Goal: Task Accomplishment & Management: Manage account settings

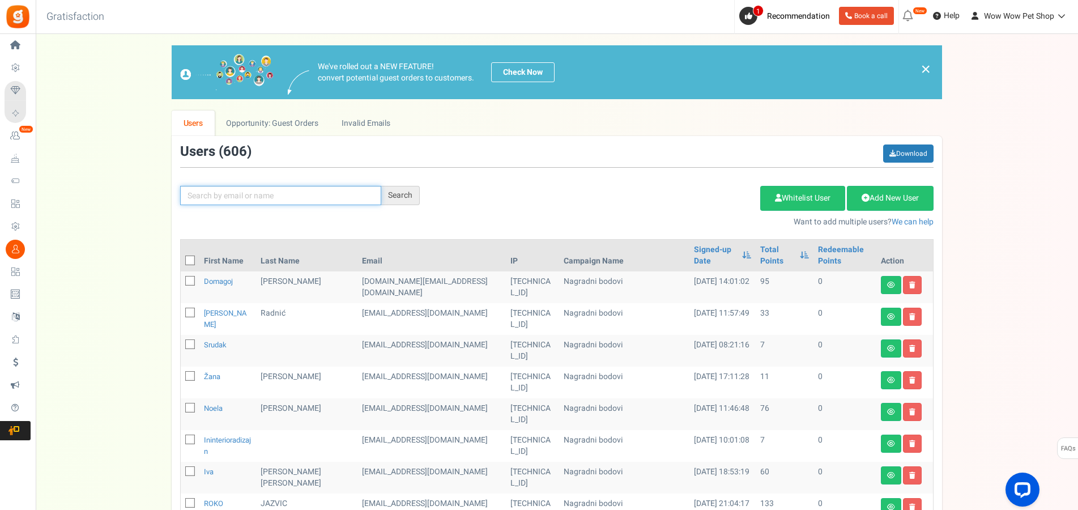
click at [280, 195] on input "text" at bounding box center [280, 195] width 201 height 19
type input "[PERSON_NAME]"
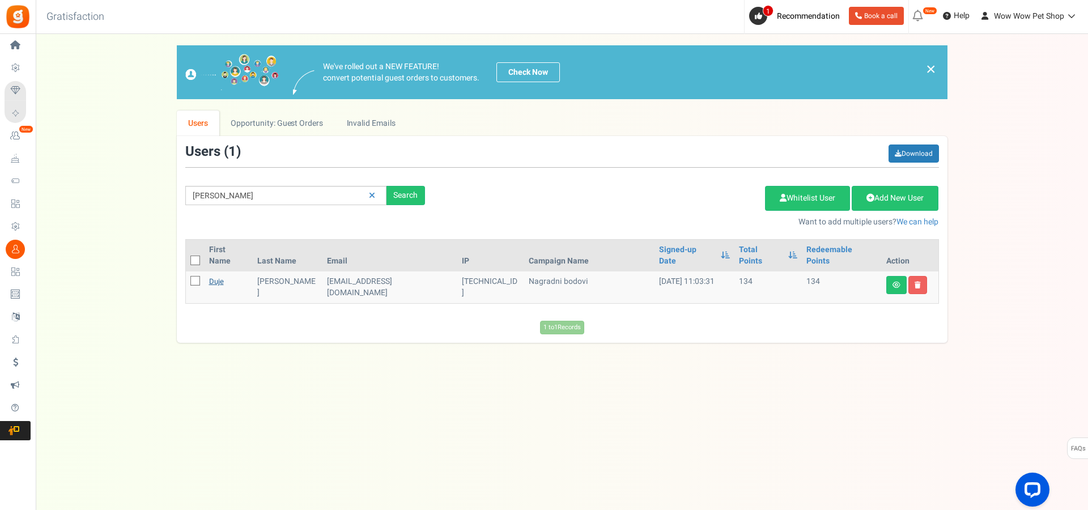
click at [219, 276] on link "Duje" at bounding box center [216, 281] width 15 height 11
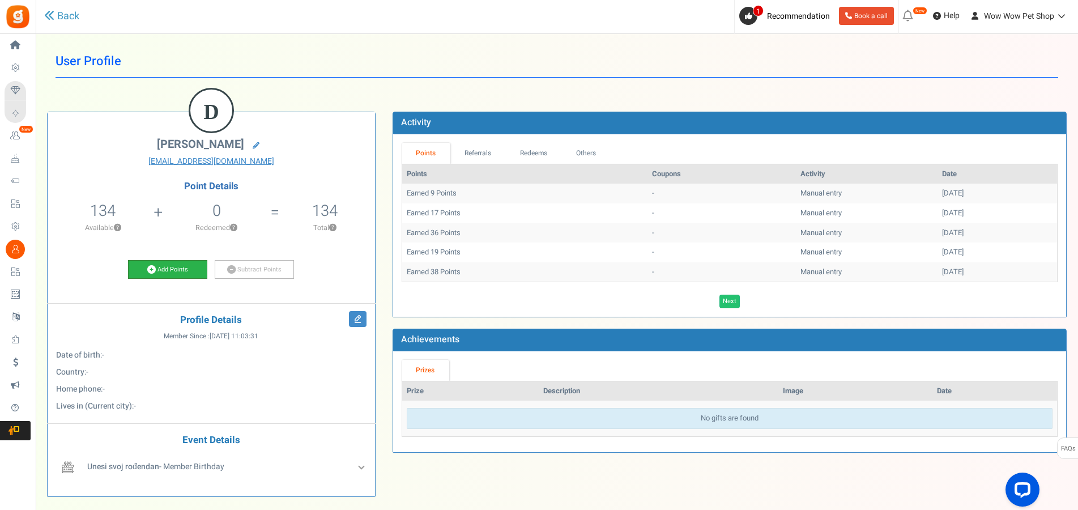
click at [173, 266] on link "Add Points" at bounding box center [167, 269] width 79 height 19
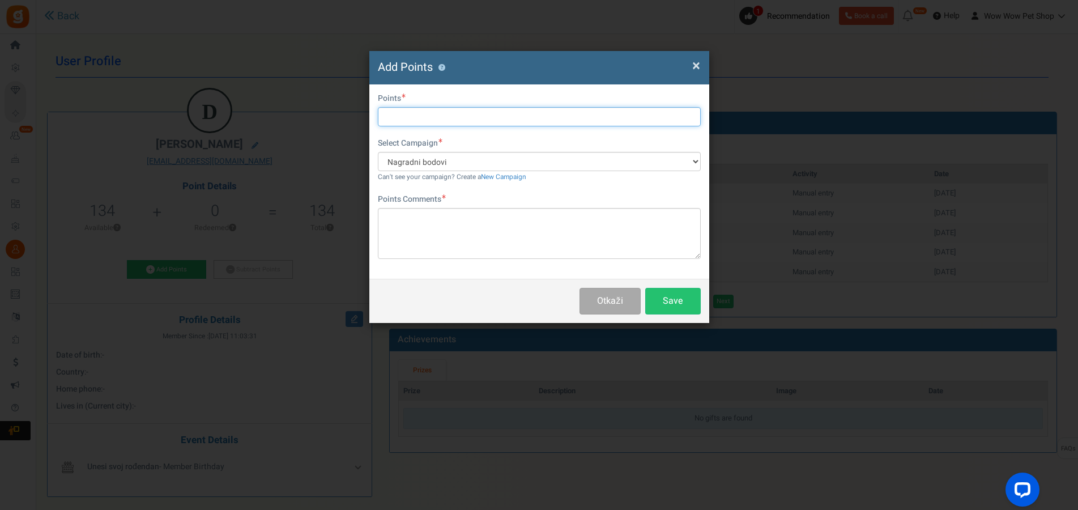
click at [403, 119] on input "text" at bounding box center [539, 116] width 323 height 19
type input "12"
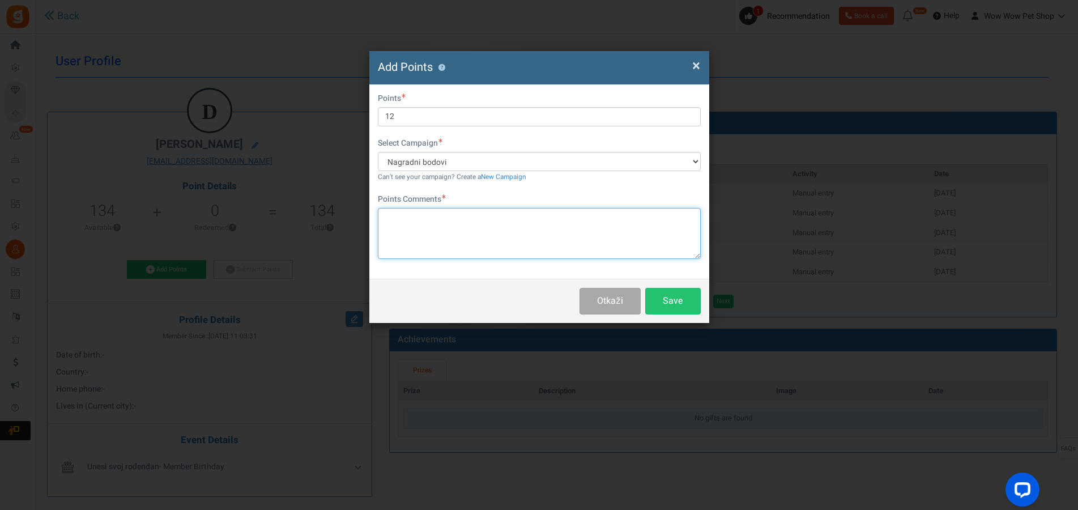
click at [433, 221] on textarea at bounding box center [539, 233] width 323 height 51
type textarea "Račun br. 1573"
click at [683, 297] on button "Save" at bounding box center [673, 301] width 56 height 27
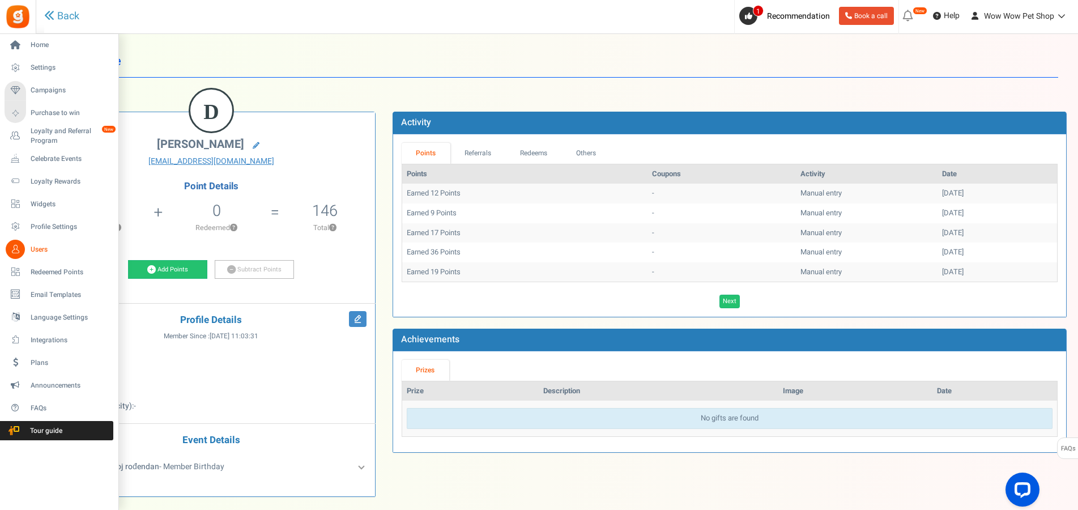
click at [10, 244] on icon at bounding box center [15, 249] width 19 height 19
